Goal: Navigation & Orientation: Find specific page/section

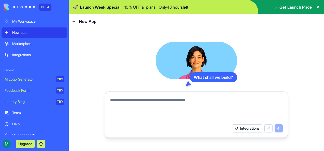
click at [19, 52] on link "Integrations" at bounding box center [35, 55] width 66 height 10
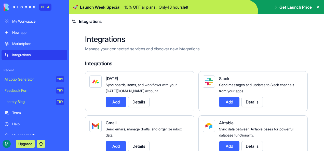
click at [23, 42] on div "Marketplace" at bounding box center [38, 43] width 52 height 5
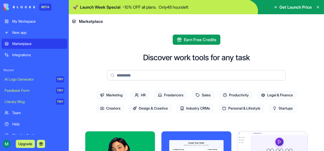
click at [28, 34] on div "New app" at bounding box center [38, 32] width 52 height 5
